Goal: Task Accomplishment & Management: Complete application form

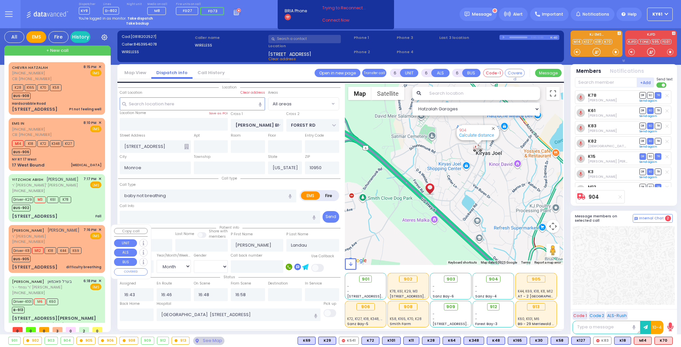
select select "Month"
select select "[DEMOGRAPHIC_DATA]"
click at [87, 253] on div "Driver-K8 M12 K18 K44 K69 BUS-905" at bounding box center [56, 254] width 89 height 17
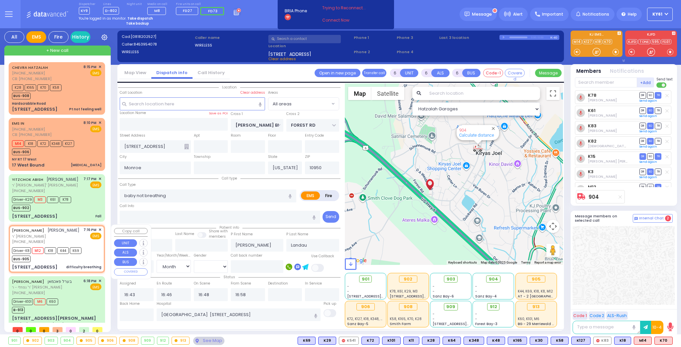
select select
type input "difficulty breathing"
radio input "true"
type input "[PERSON_NAME]"
type input "BRAVER"
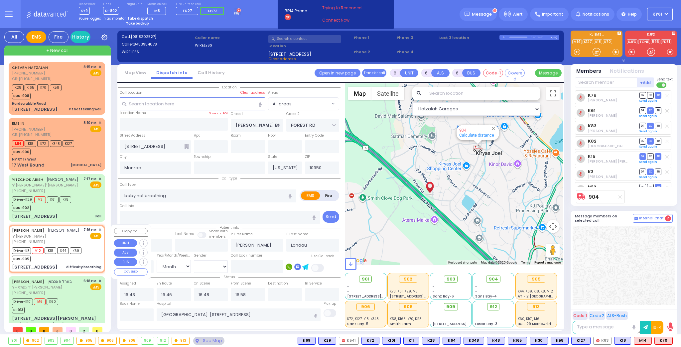
type input "Ezriel"
type input "Klar"
type input "74"
select select "Year"
select select "[DEMOGRAPHIC_DATA]"
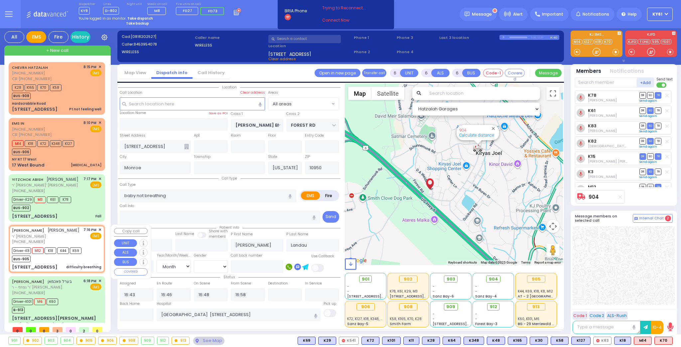
type input "19:16"
type input "19:19"
type input "19:21"
type input "19:45"
select select "Hatzalah Garages"
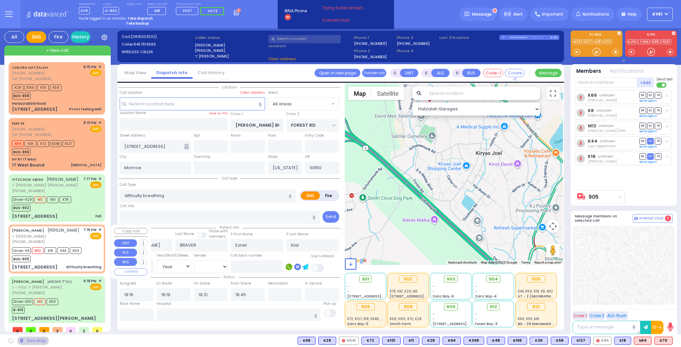
type input "MOUNTAINVIEW DR"
type input "[STREET_ADDRESS]"
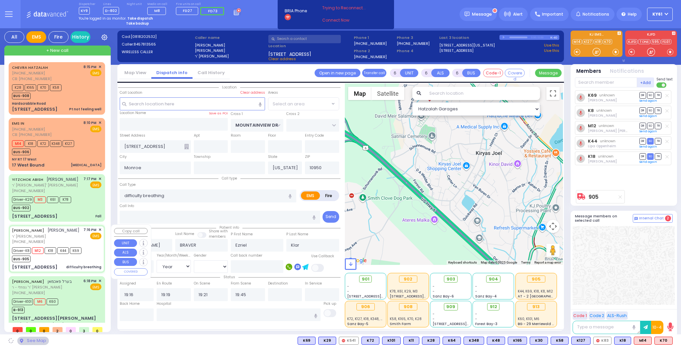
radio input "true"
select select "Year"
select select "[DEMOGRAPHIC_DATA]"
select select
select select "Hatzalah Garages"
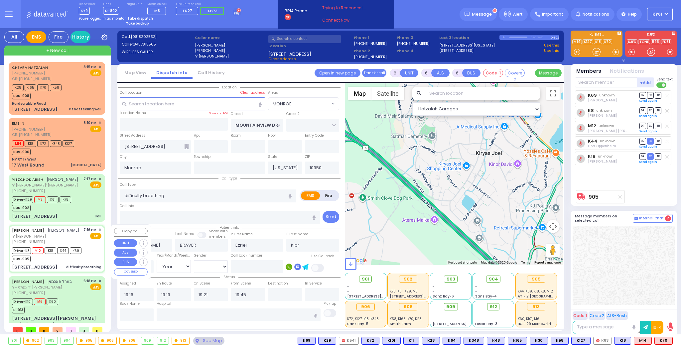
select select "MONROE"
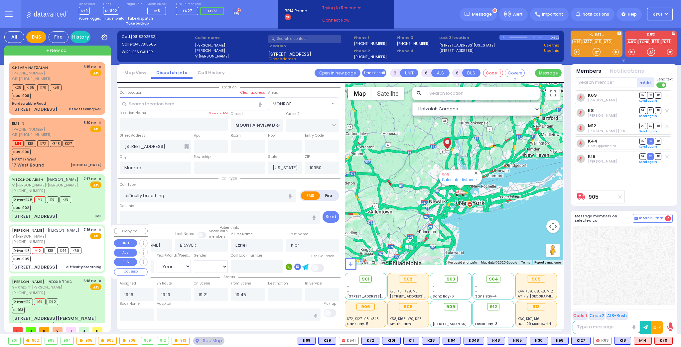
click at [93, 245] on div "7:16 PM ✕ EMS" at bounding box center [92, 236] width 18 height 18
select select
radio input "true"
select select "Year"
select select "[DEMOGRAPHIC_DATA]"
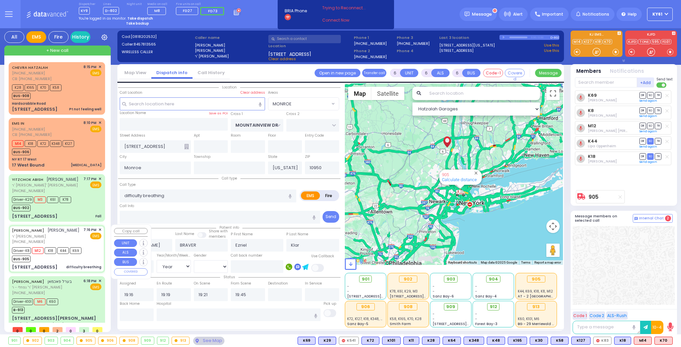
select select "Hatzalah Garages"
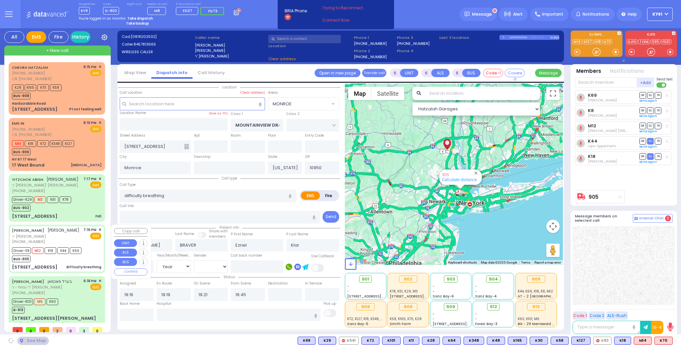
select select "MONROE"
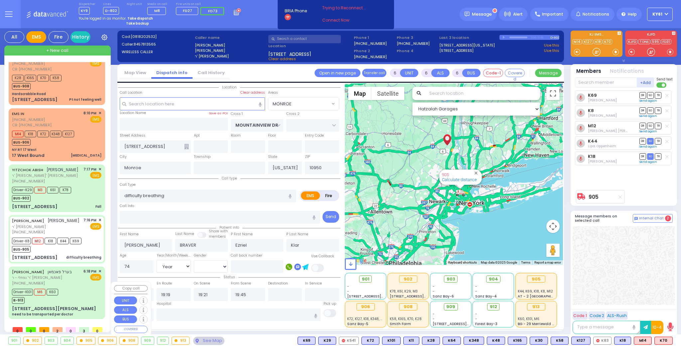
scroll to position [15, 0]
click at [67, 287] on div "[PERSON_NAME] בערל פאכמאן ר' נפתלי - ר' [PERSON_NAME] [PHONE_NUMBER] 6:18 PM ✕ …" at bounding box center [57, 293] width 94 height 51
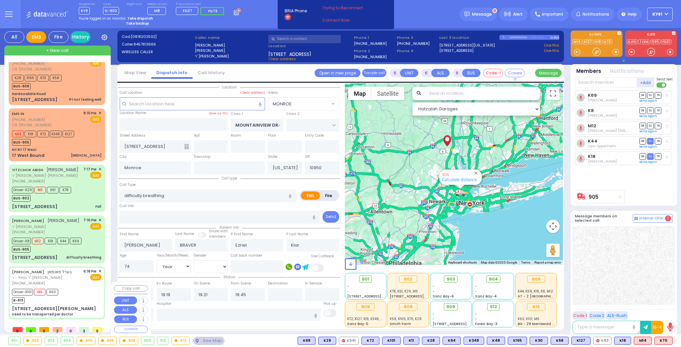
select select
type input "need to be transported per doctor"
radio input "true"
type input "BEREL"
type input "PACHMAN"
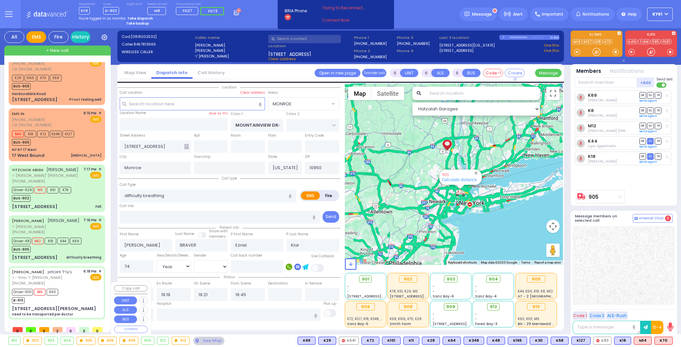
type input "Dov"
type input "Pachman"
select select "Year"
select select "[DEMOGRAPHIC_DATA]"
type input "18:18"
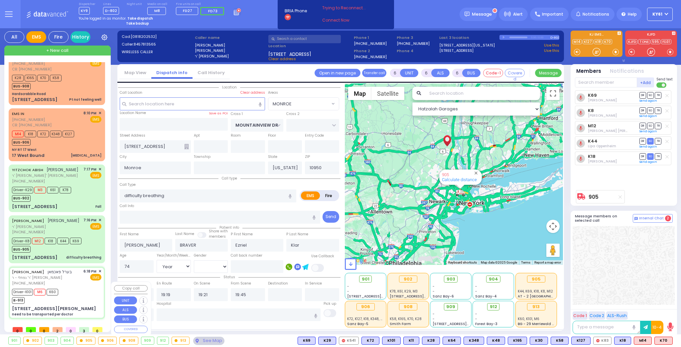
type input "18:23"
type input "18:25"
type input "18:44"
type input "19:43"
type input "[GEOGRAPHIC_DATA] [GEOGRAPHIC_DATA] [GEOGRAPHIC_DATA] [STREET_ADDRESS]"
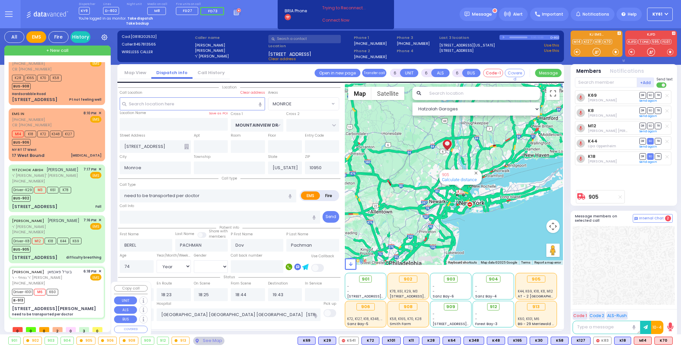
select select "Hatzalah Garages"
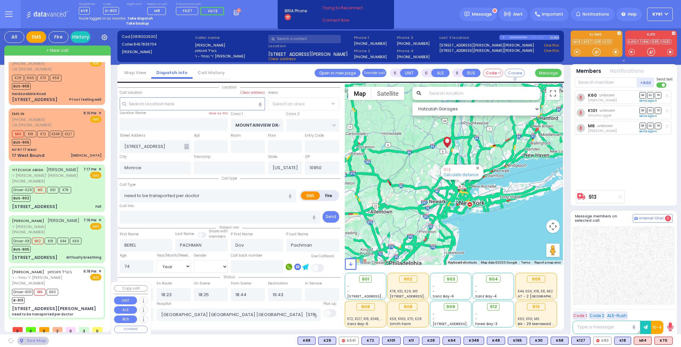
type input "FOREST RD"
type input "ZENTA RD"
type input "6 CARTER LN"
type input "202"
select select "MONROE"
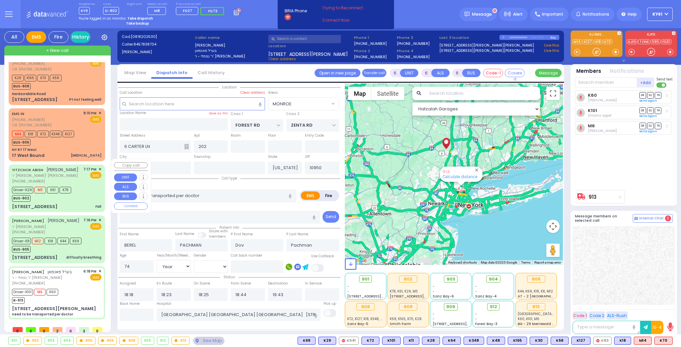
click at [82, 193] on div "Driver-K29 M3 K61 K78 BUS-902" at bounding box center [56, 193] width 89 height 17
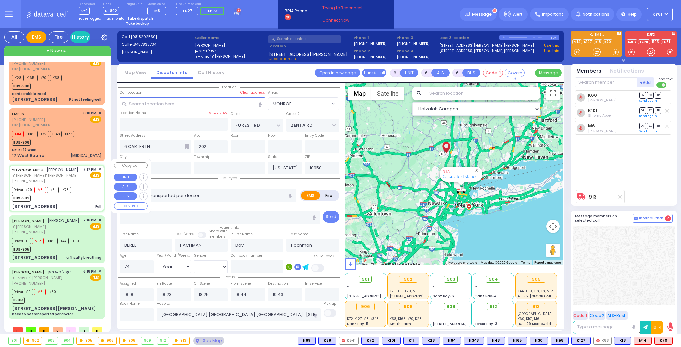
select select
type input "Fall"
radio input "true"
type input "YITZCHOK"
type input "ABISH"
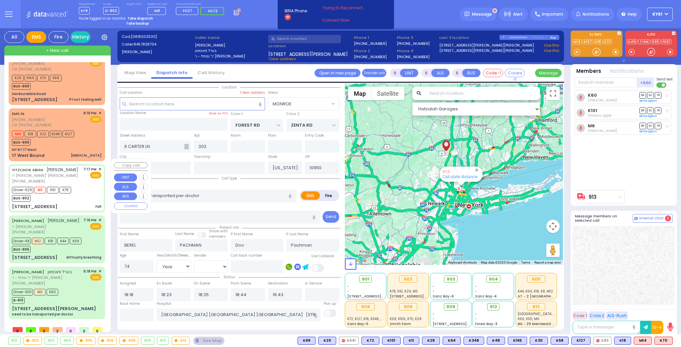
type input "[PERSON_NAME]"
type input "Masri"
type input "54"
select select "Year"
select select "[DEMOGRAPHIC_DATA]"
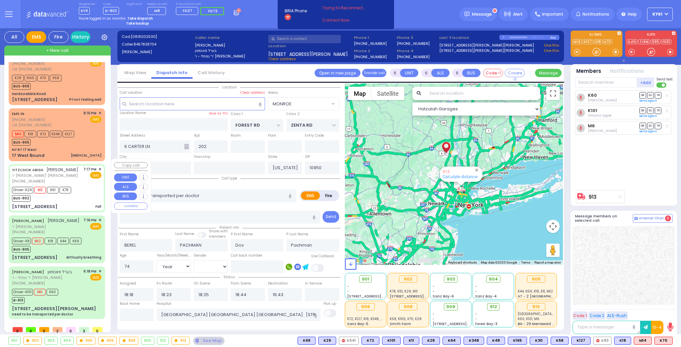
type input "19:17"
type input "19:21"
type input "19:22"
type input "20:09"
type input "[US_STATE][GEOGRAPHIC_DATA]- [GEOGRAPHIC_DATA] [STREET_ADDRESS][US_STATE]"
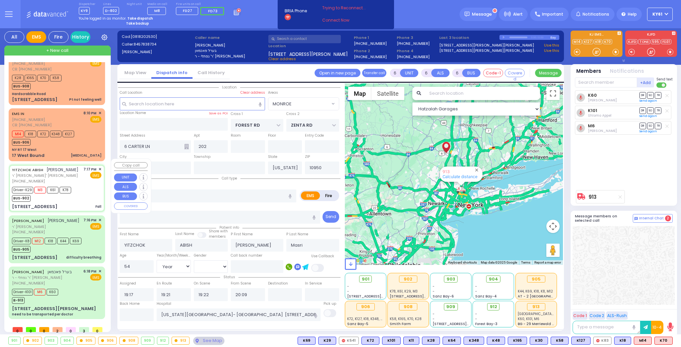
select select "Hatzalah Garages"
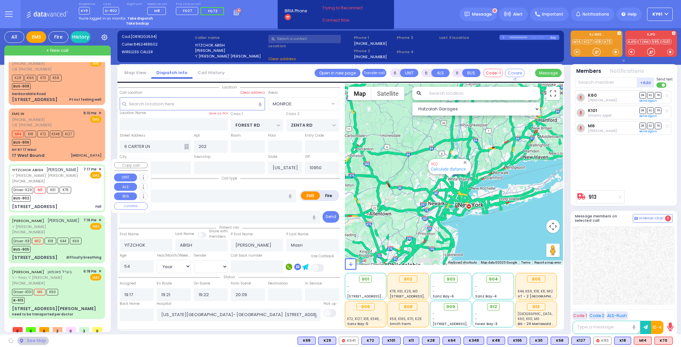
type input "GORLITZ COURT"
type input "SCHUNNEMUNK RD"
type input "[STREET_ADDRESS]"
type input "103"
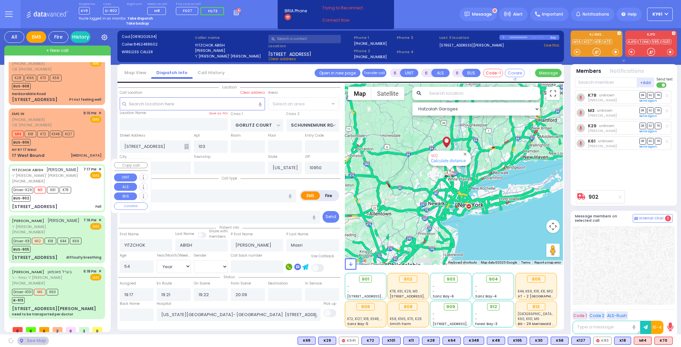
select select "PALM TREE"
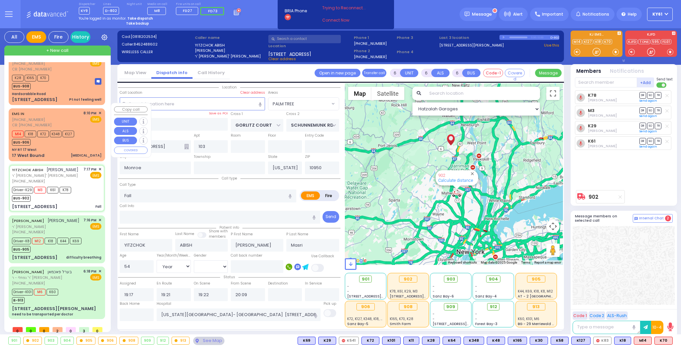
click at [60, 147] on div "NY RT 17 West" at bounding box center [56, 149] width 89 height 5
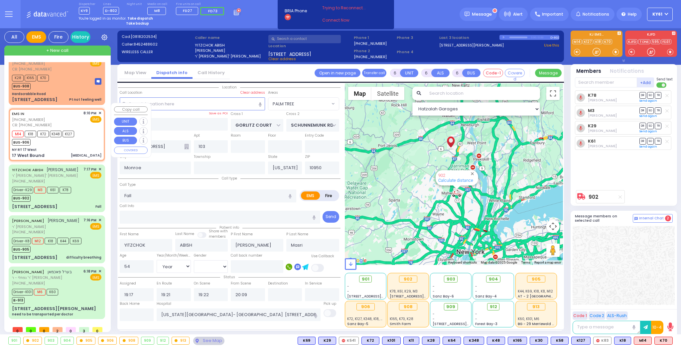
type input "3"
type input "1"
select select
type input "[MEDICAL_DATA]"
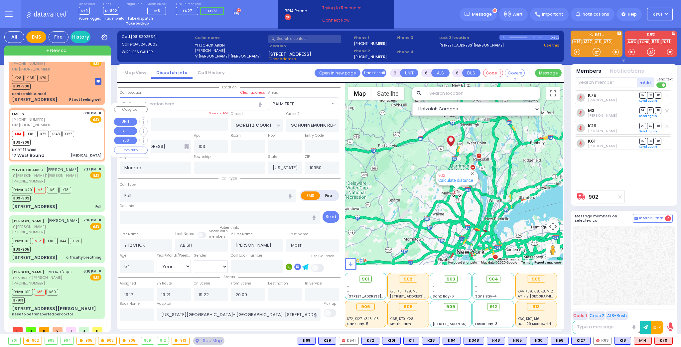
radio input "true"
select select
type input "3474862637"
type input "20:10"
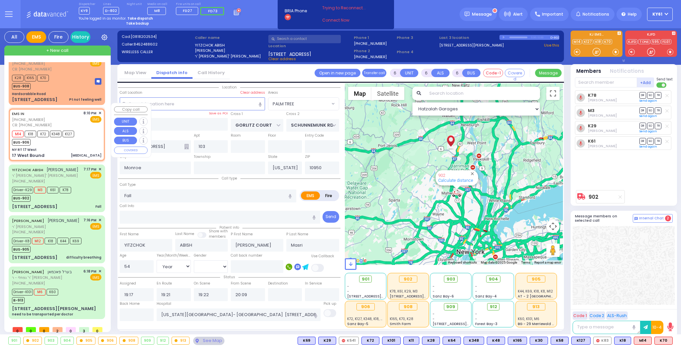
type input "20:12"
select select "Hatzalah Garages"
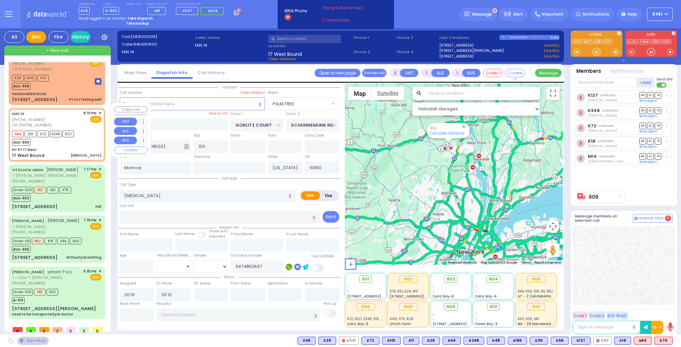
type input "NY RT 17 West"
type input "17 West Bound"
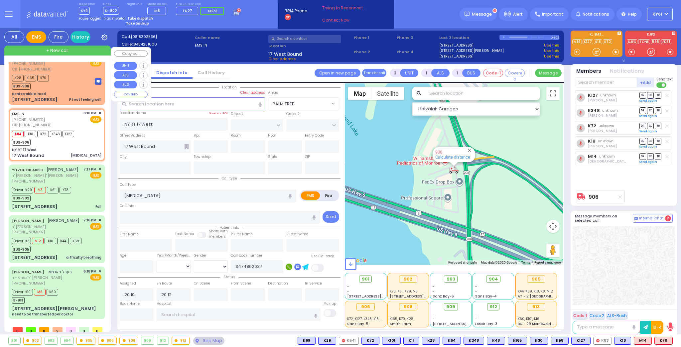
scroll to position [0, 0]
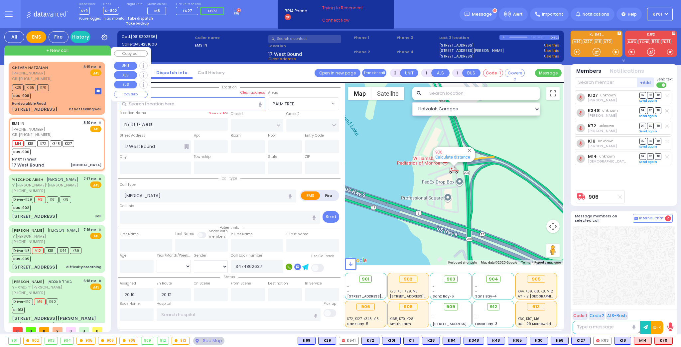
click at [70, 80] on div "CHEVRA HATZALAH [PHONE_NUMBER] CB: [PHONE_NUMBER] 8:15 PM ✕ EMS" at bounding box center [56, 73] width 89 height 18
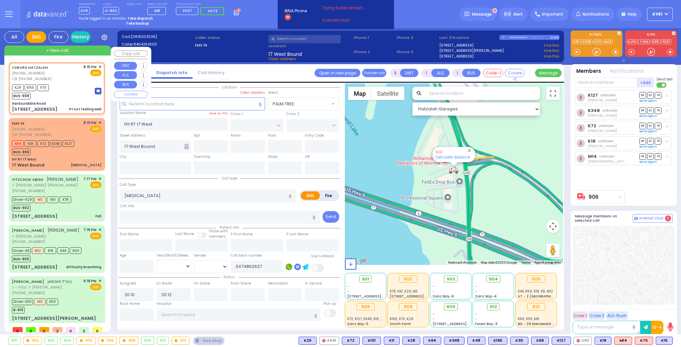
type input "1"
type input "0"
select select
type input "Pt not feeling well"
radio input "true"
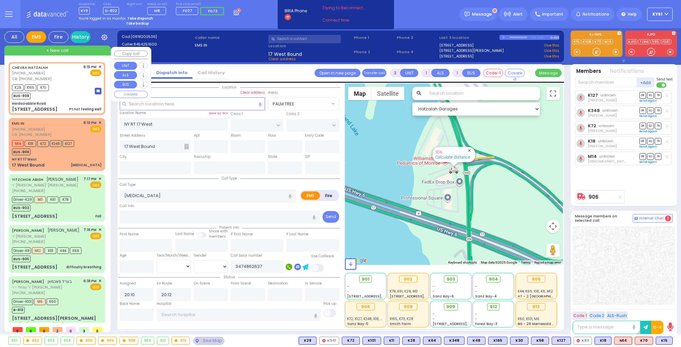
select select
type input "3476335495"
type input "20:15"
type input "20:17"
select select "Hatzalah Garages"
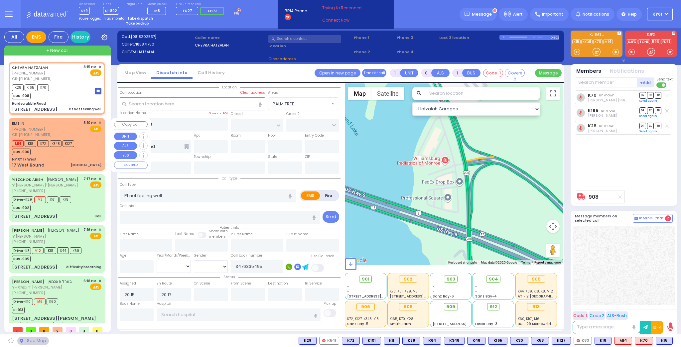
type input "Hardscrabble Road"
type input "[GEOGRAPHIC_DATA]"
type input "OXFORD RD"
type input "[STREET_ADDRESS]"
type input "Chester"
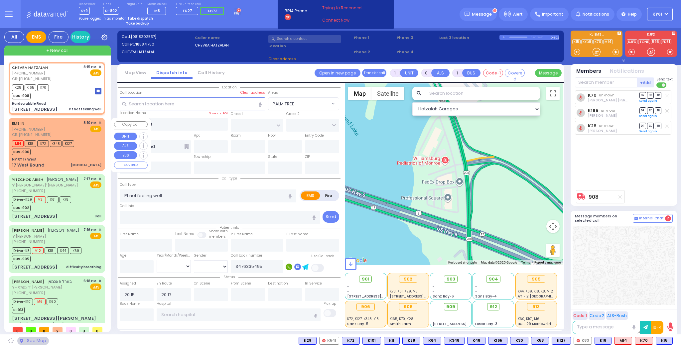
type input "[US_STATE]"
type input "10918"
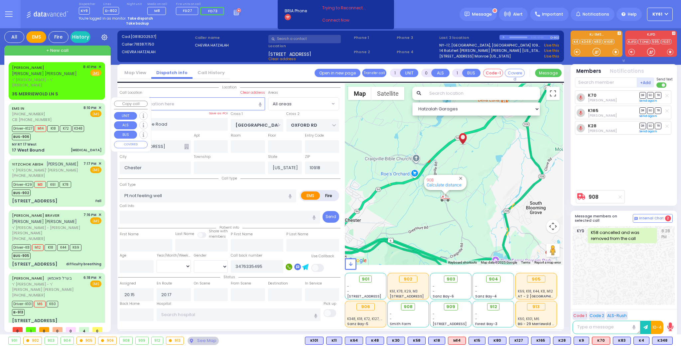
select select
